Goal: Information Seeking & Learning: Learn about a topic

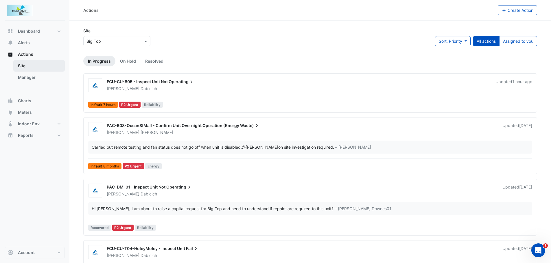
click at [30, 63] on link "Site" at bounding box center [38, 66] width 51 height 12
click at [19, 70] on link "Site" at bounding box center [38, 66] width 51 height 12
click at [30, 114] on span "Meters" at bounding box center [25, 113] width 14 height 6
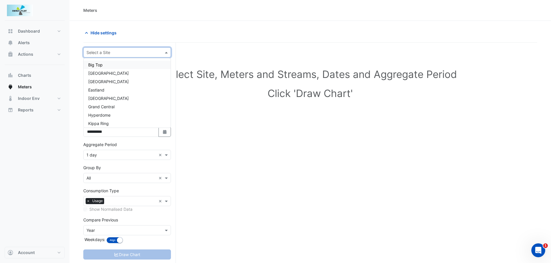
click at [165, 53] on span at bounding box center [166, 52] width 7 height 6
click at [118, 73] on span "[GEOGRAPHIC_DATA]" at bounding box center [108, 73] width 40 height 5
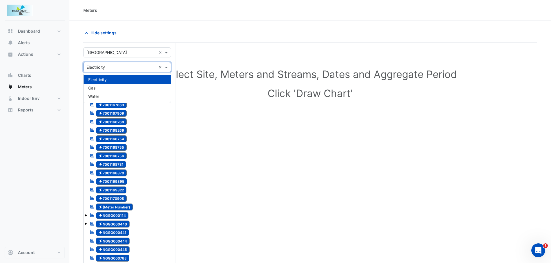
click at [166, 63] on div "Utility Type × Electricity ×" at bounding box center [127, 67] width 88 height 10
click at [91, 96] on span "Water" at bounding box center [93, 96] width 11 height 5
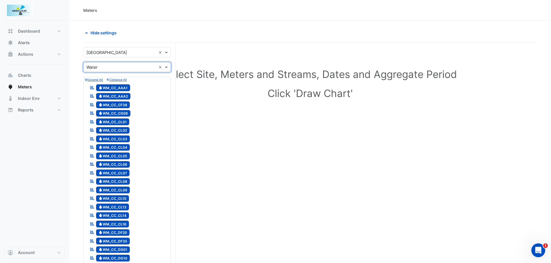
click at [113, 86] on span "Water WM_CC_AAA1" at bounding box center [113, 87] width 34 height 7
click at [91, 86] on icon "Reportable" at bounding box center [92, 88] width 5 height 4
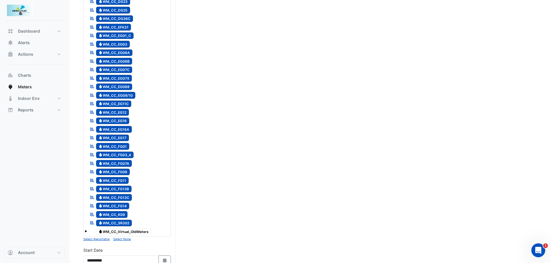
scroll to position [289, 0]
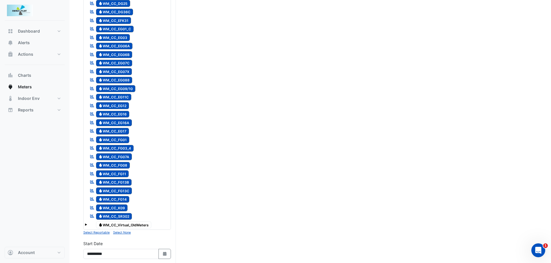
click at [85, 224] on span at bounding box center [86, 225] width 2 height 2
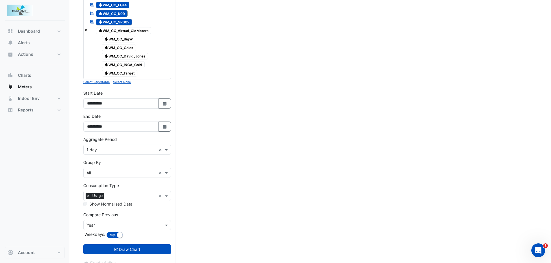
scroll to position [491, 0]
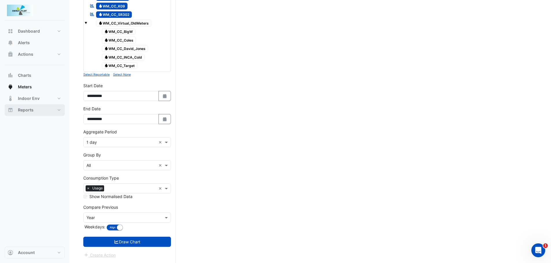
click at [58, 106] on button "Reports" at bounding box center [35, 110] width 60 height 12
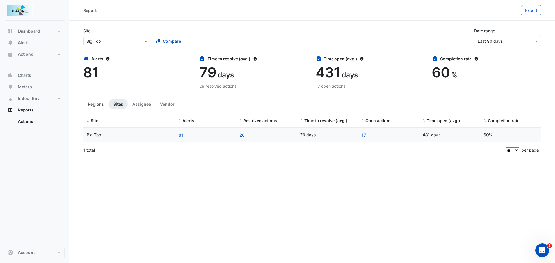
click at [94, 105] on button "Regions" at bounding box center [95, 104] width 25 height 11
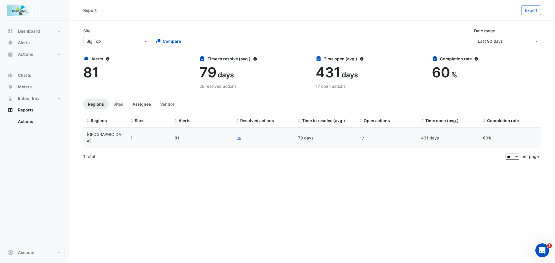
click at [131, 103] on button "Assignee" at bounding box center [142, 104] width 28 height 11
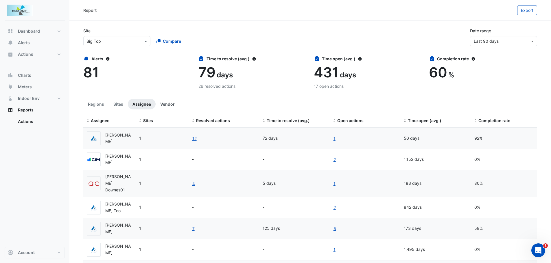
click at [163, 102] on button "Vendor" at bounding box center [168, 104] width 24 height 11
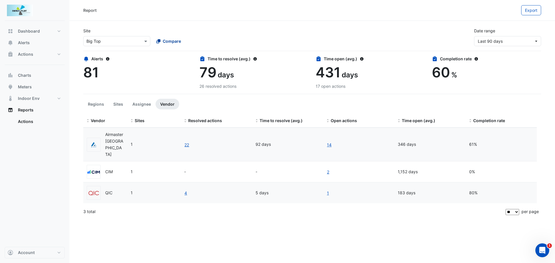
click at [167, 42] on span "Compare" at bounding box center [172, 41] width 18 height 6
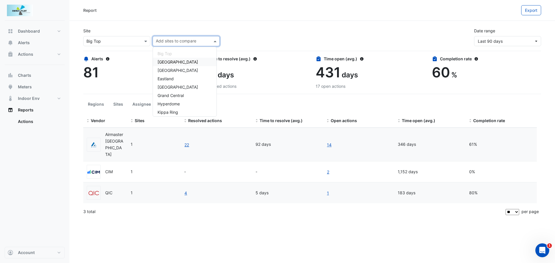
click at [163, 62] on span "[GEOGRAPHIC_DATA]" at bounding box center [178, 62] width 40 height 5
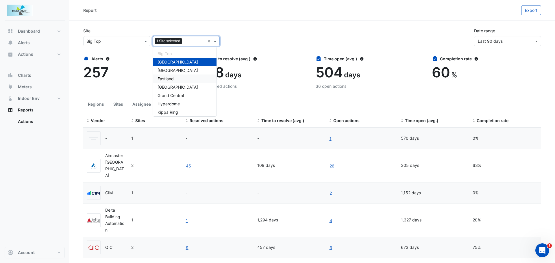
click at [234, 204] on datatable-body-cell "1" at bounding box center [218, 220] width 72 height 33
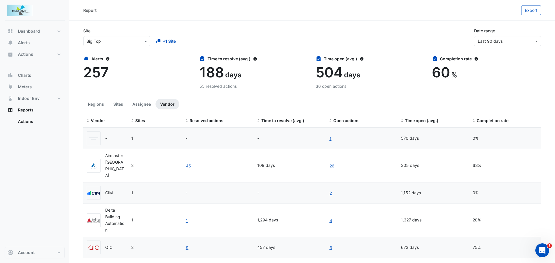
click at [102, 40] on input "text" at bounding box center [110, 41] width 49 height 6
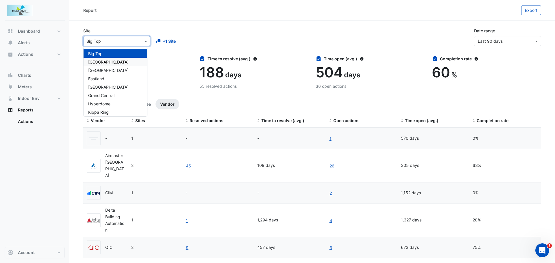
click at [106, 63] on span "[GEOGRAPHIC_DATA]" at bounding box center [108, 62] width 40 height 5
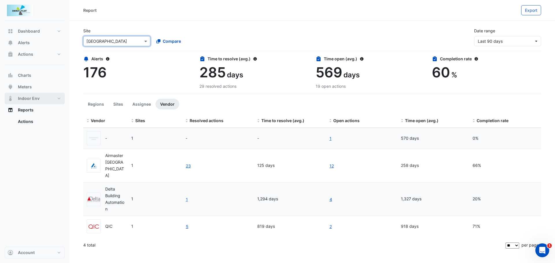
click at [60, 99] on button "Indoor Env" at bounding box center [35, 99] width 60 height 12
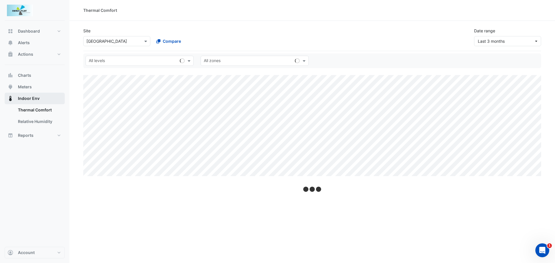
click at [60, 99] on button "Indoor Env" at bounding box center [35, 99] width 60 height 12
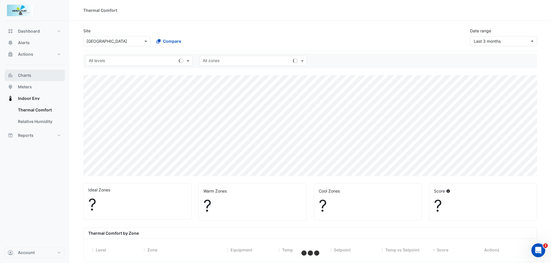
click at [27, 73] on span "Charts" at bounding box center [24, 76] width 13 height 6
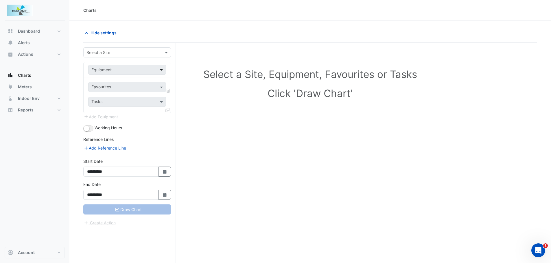
click at [159, 69] on span at bounding box center [161, 70] width 7 height 6
click at [159, 71] on span at bounding box center [161, 70] width 7 height 6
click at [161, 71] on span at bounding box center [161, 70] width 7 height 6
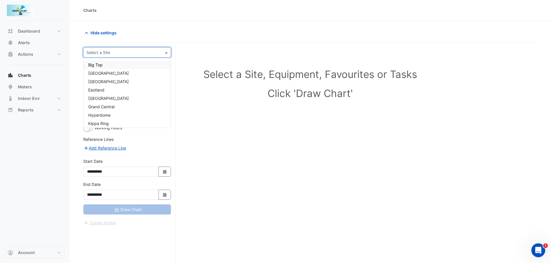
click at [167, 48] on div "Select a Site" at bounding box center [127, 52] width 88 height 10
click at [116, 74] on span "[GEOGRAPHIC_DATA]" at bounding box center [108, 73] width 40 height 5
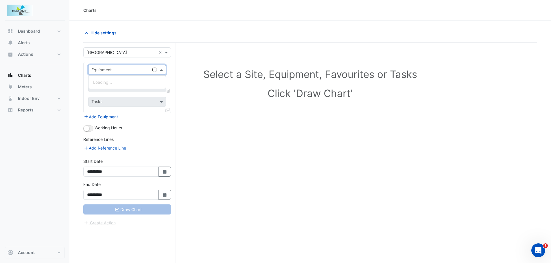
click at [162, 70] on span at bounding box center [161, 70] width 7 height 6
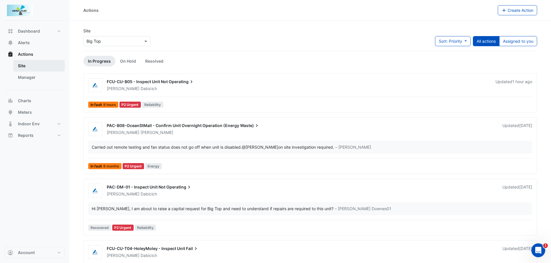
click at [22, 66] on link "Site" at bounding box center [38, 66] width 51 height 12
click at [57, 31] on button "Dashboard" at bounding box center [35, 31] width 60 height 12
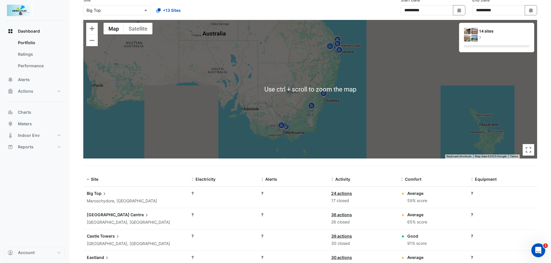
scroll to position [116, 0]
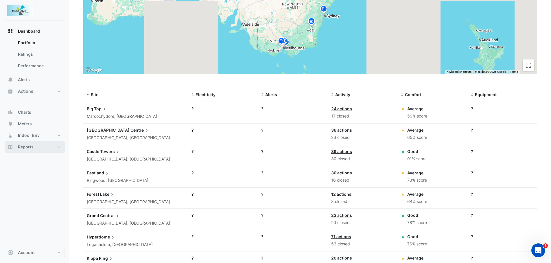
click at [62, 147] on button "Reports" at bounding box center [35, 147] width 60 height 12
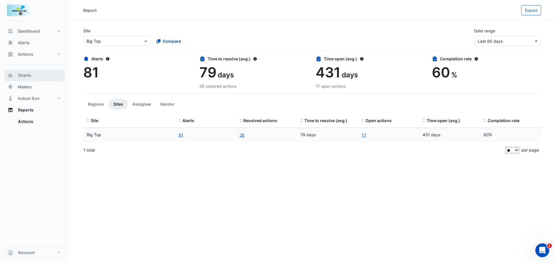
click at [32, 81] on button "Charts" at bounding box center [35, 76] width 60 height 12
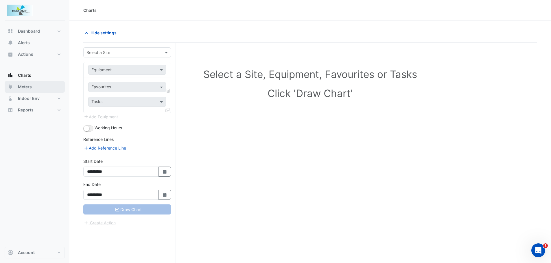
click at [27, 83] on button "Meters" at bounding box center [35, 87] width 60 height 12
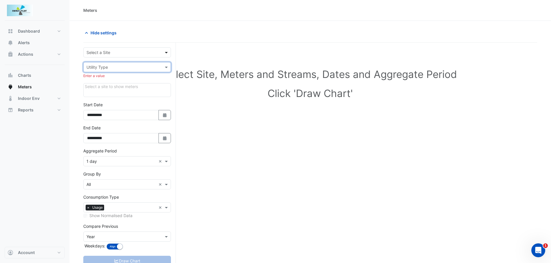
drag, startPoint x: 160, startPoint y: 58, endPoint x: 166, endPoint y: 49, distance: 10.6
click at [161, 57] on form "**********" at bounding box center [127, 162] width 88 height 230
click at [167, 49] on div "Select a Site" at bounding box center [127, 52] width 88 height 10
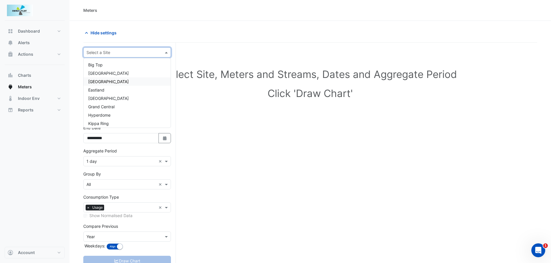
click at [104, 71] on span "[GEOGRAPHIC_DATA]" at bounding box center [108, 73] width 40 height 5
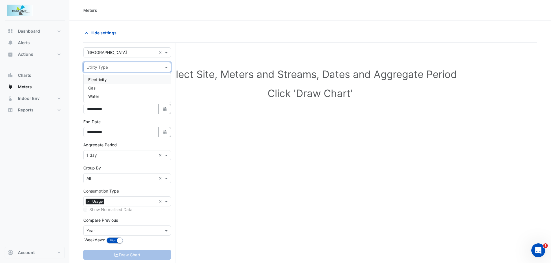
click at [166, 67] on span at bounding box center [166, 67] width 7 height 6
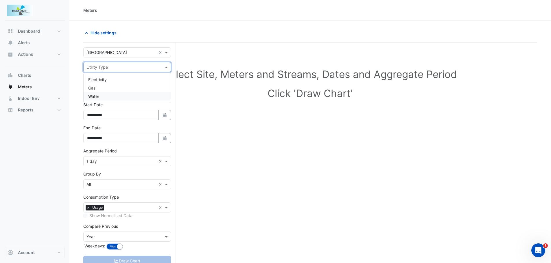
click at [96, 97] on span "Water" at bounding box center [93, 96] width 11 height 5
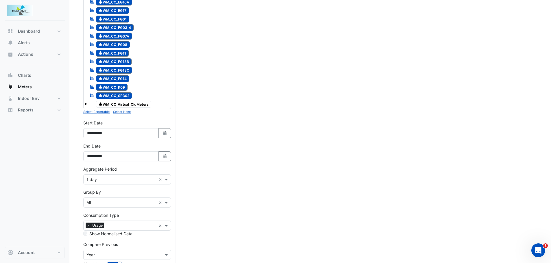
scroll to position [434, 0]
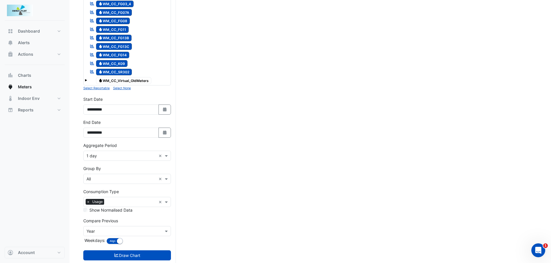
click at [88, 154] on input "text" at bounding box center [121, 156] width 70 height 6
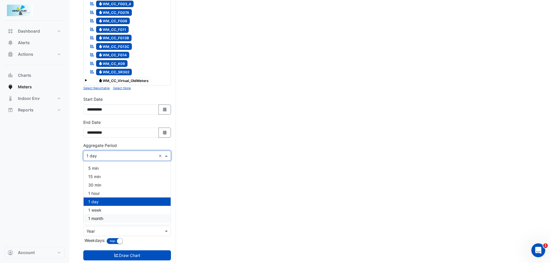
click at [93, 217] on span "1 month" at bounding box center [95, 218] width 15 height 5
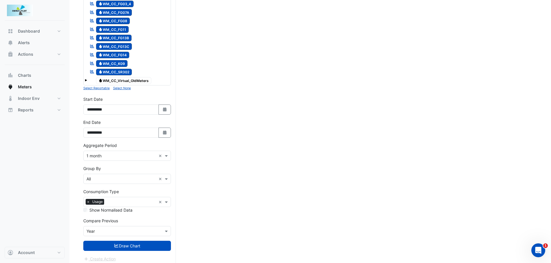
click at [141, 182] on div "Group By × All" at bounding box center [120, 179] width 73 height 6
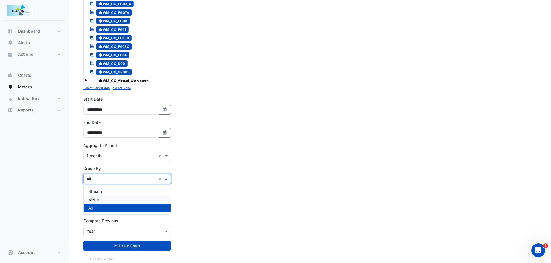
click at [100, 200] on div "Meter" at bounding box center [127, 200] width 87 height 8
click at [159, 232] on div at bounding box center [127, 231] width 87 height 7
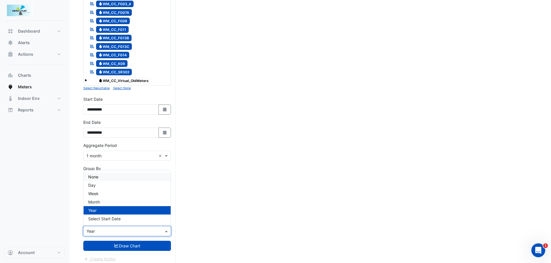
click at [100, 177] on div "None" at bounding box center [127, 177] width 87 height 8
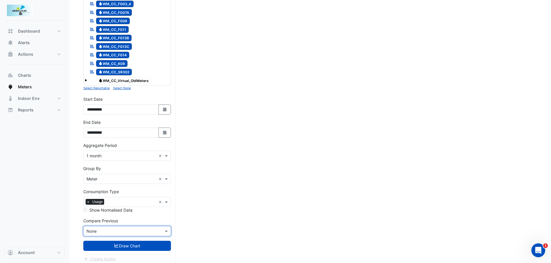
scroll to position [438, 0]
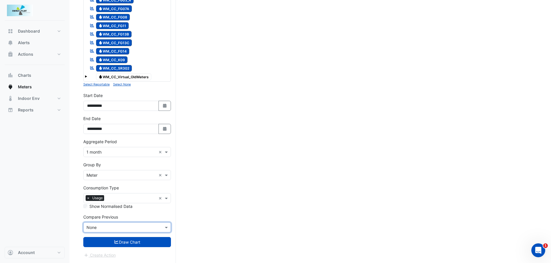
click at [95, 254] on app-escalated-ticket-create-button "Create Action" at bounding box center [99, 255] width 33 height 5
click at [86, 257] on app-escalated-ticket-create-button "Create Action" at bounding box center [99, 255] width 33 height 5
click at [125, 244] on button "Draw Chart" at bounding box center [127, 242] width 88 height 10
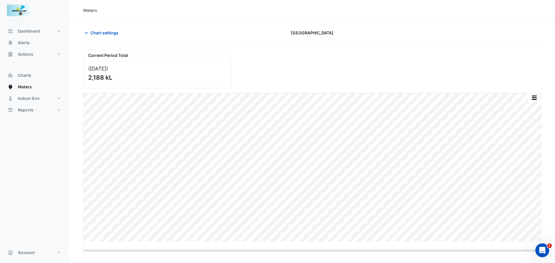
drag, startPoint x: 314, startPoint y: 241, endPoint x: 316, endPoint y: 251, distance: 9.6
click at [536, 99] on button "button" at bounding box center [535, 97] width 12 height 7
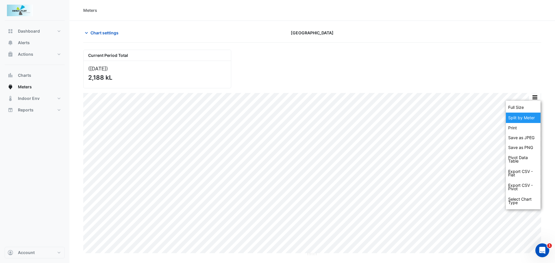
click at [519, 117] on div "Split by Meter" at bounding box center [523, 118] width 35 height 10
click at [61, 94] on button "Indoor Env" at bounding box center [35, 99] width 60 height 12
click at [60, 96] on button "Indoor Env" at bounding box center [35, 99] width 60 height 12
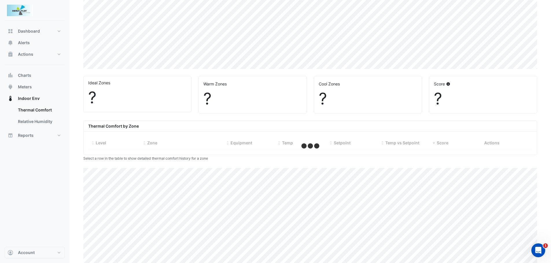
scroll to position [120, 0]
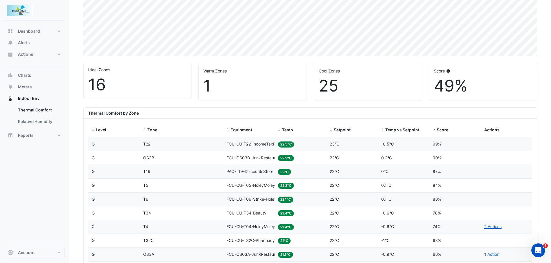
click at [237, 142] on span "FCU-CU-T22-IncomeTaxProfessionals" at bounding box center [261, 144] width 71 height 5
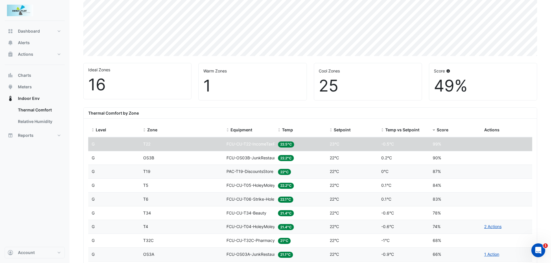
click at [252, 145] on span "FCU-CU-T22-IncomeTaxProfessionals" at bounding box center [261, 144] width 71 height 5
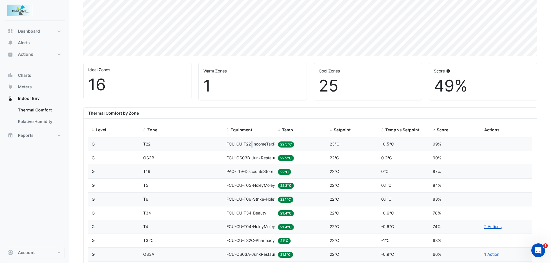
click at [252, 145] on span "FCU-CU-T22-IncomeTaxProfessionals" at bounding box center [261, 144] width 71 height 5
click at [264, 145] on span "FCU-CU-T22-IncomeTaxProfessionals" at bounding box center [261, 144] width 71 height 5
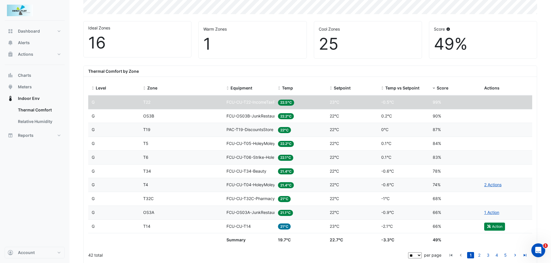
scroll to position [178, 0]
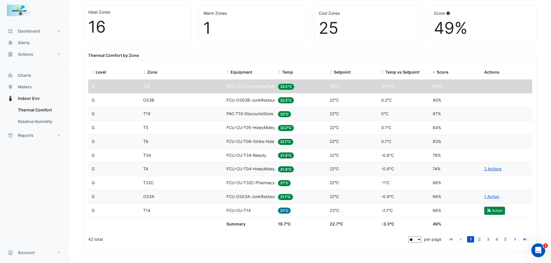
click at [478, 239] on link "2" at bounding box center [479, 240] width 7 height 6
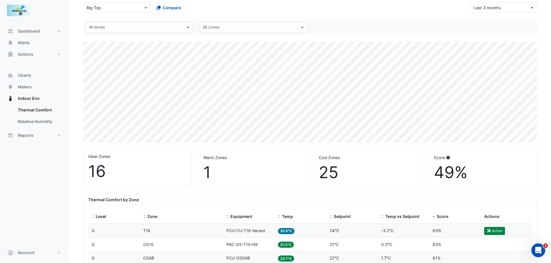
scroll to position [0, 0]
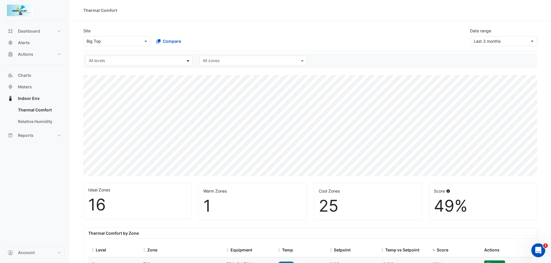
click at [186, 62] on span at bounding box center [188, 61] width 7 height 6
click at [294, 60] on input "text" at bounding box center [250, 61] width 94 height 6
click at [210, 114] on span "T1B" at bounding box center [207, 115] width 7 height 5
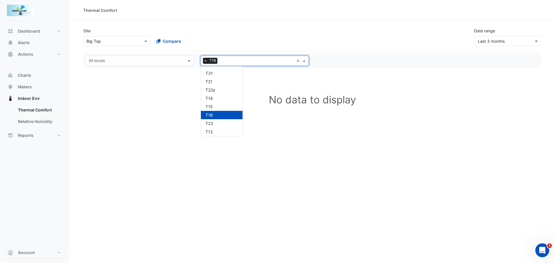
click at [302, 59] on span at bounding box center [304, 61] width 7 height 6
click at [188, 62] on span at bounding box center [189, 61] width 7 height 6
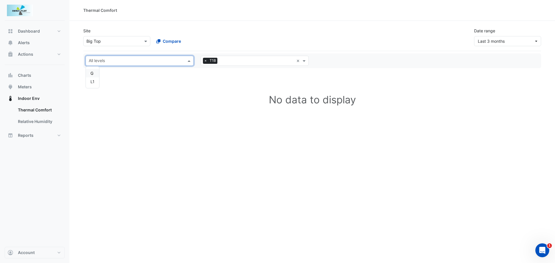
click at [188, 62] on span at bounding box center [189, 61] width 7 height 6
click at [114, 63] on input "text" at bounding box center [136, 61] width 95 height 6
click at [92, 72] on div "G" at bounding box center [93, 73] width 4 height 6
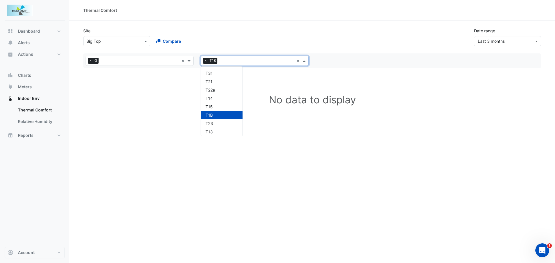
click at [233, 59] on input "text" at bounding box center [257, 61] width 74 height 6
click at [203, 64] on span "×" at bounding box center [205, 61] width 5 height 6
click at [205, 59] on input "text" at bounding box center [251, 61] width 95 height 6
click at [222, 229] on div "Thermal Comfort Site Select a Site × Big Top Compare Date range Last 3 months A…" at bounding box center [312, 131] width 486 height 263
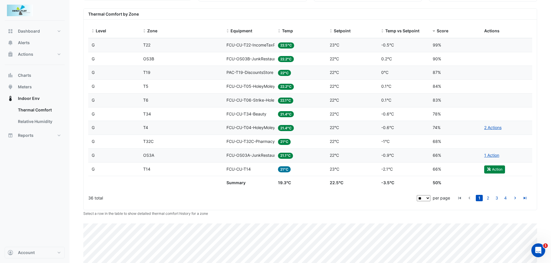
scroll to position [236, 0]
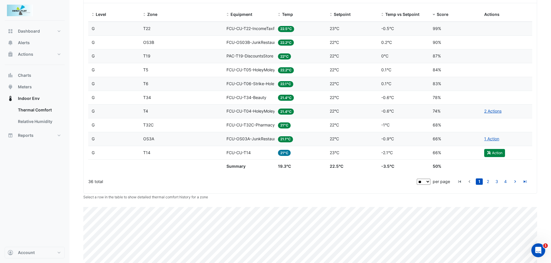
click at [243, 140] on span "FCU-OS03A-JunkRestaurant" at bounding box center [253, 139] width 55 height 5
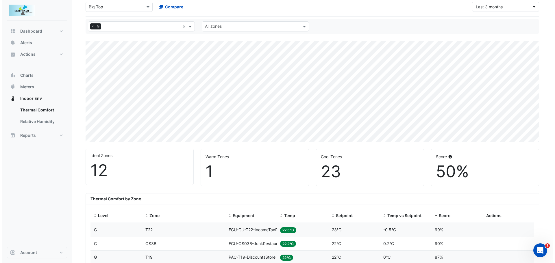
scroll to position [0, 0]
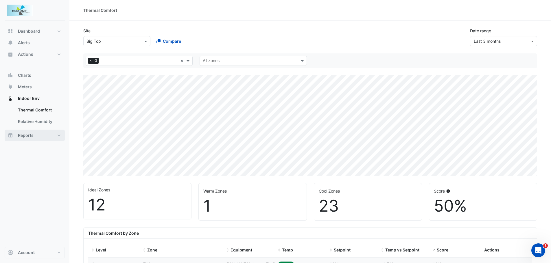
click at [23, 136] on span "Reports" at bounding box center [26, 136] width 16 height 6
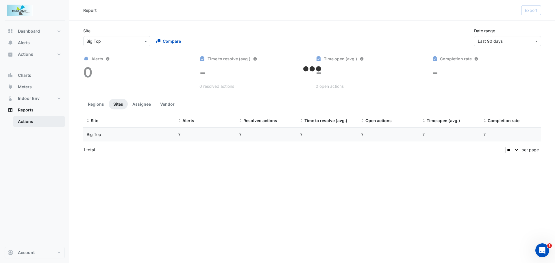
click at [28, 121] on link "Actions" at bounding box center [38, 122] width 51 height 12
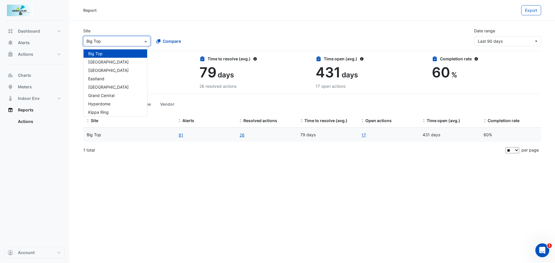
click at [145, 42] on span at bounding box center [146, 41] width 7 height 6
click at [103, 62] on span "[GEOGRAPHIC_DATA]" at bounding box center [108, 62] width 40 height 5
